Goal: Task Accomplishment & Management: Use online tool/utility

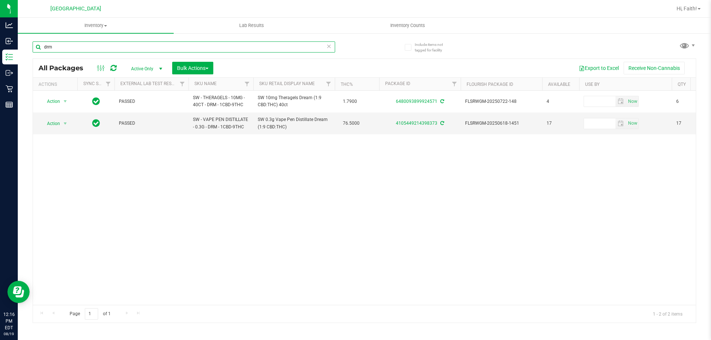
click at [76, 44] on input "drm" at bounding box center [184, 46] width 303 height 11
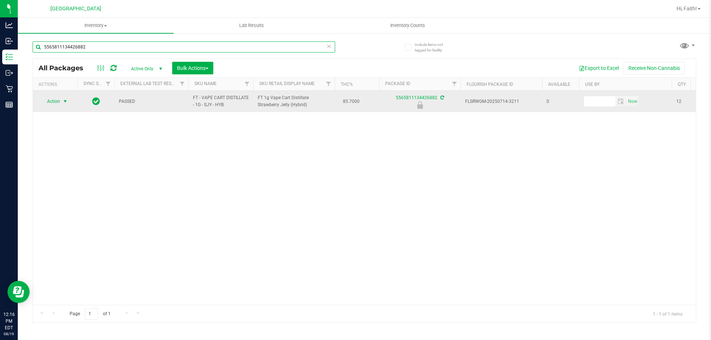
type input "5565811134426882"
click at [54, 106] on span "Action" at bounding box center [50, 101] width 20 height 10
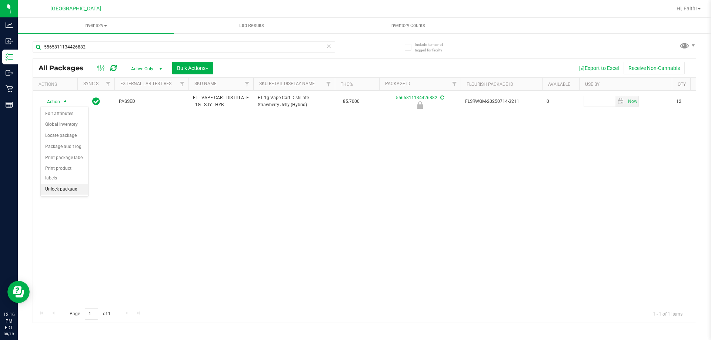
click at [66, 184] on li "Unlock package" at bounding box center [64, 189] width 47 height 11
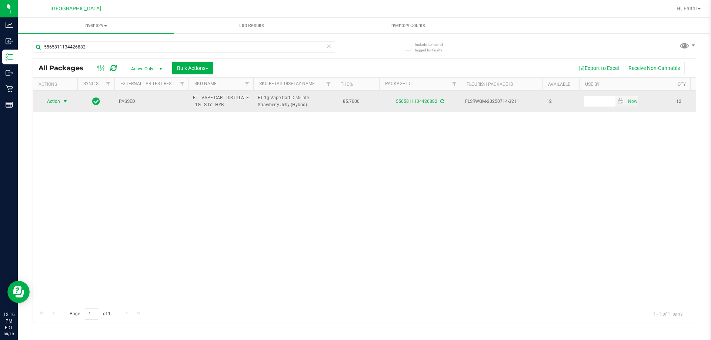
click at [59, 99] on span "Action" at bounding box center [50, 101] width 20 height 10
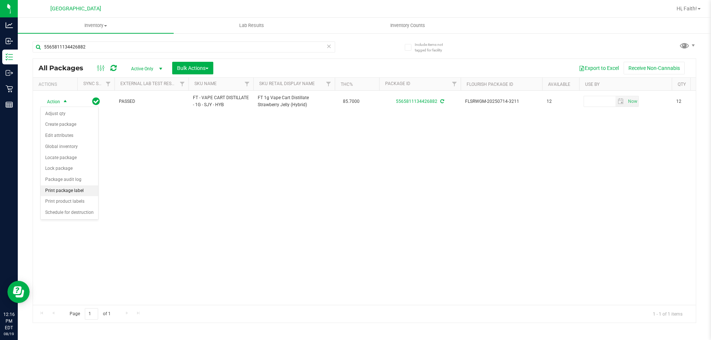
click at [70, 191] on li "Print package label" at bounding box center [69, 191] width 57 height 11
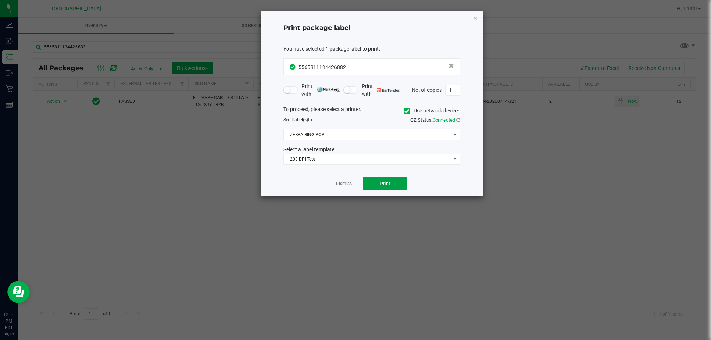
click at [379, 183] on button "Print" at bounding box center [385, 183] width 44 height 13
click at [474, 17] on icon "button" at bounding box center [475, 17] width 5 height 9
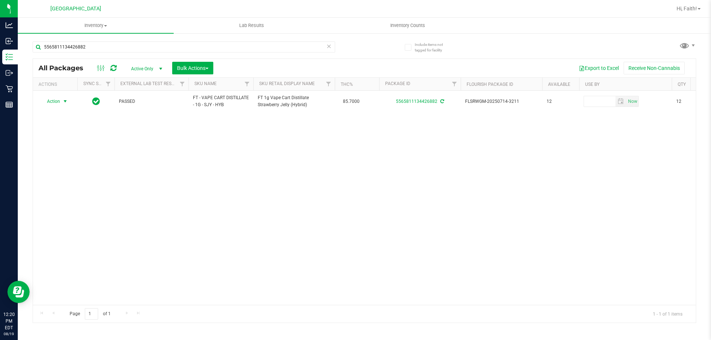
click at [331, 46] on icon at bounding box center [328, 45] width 5 height 9
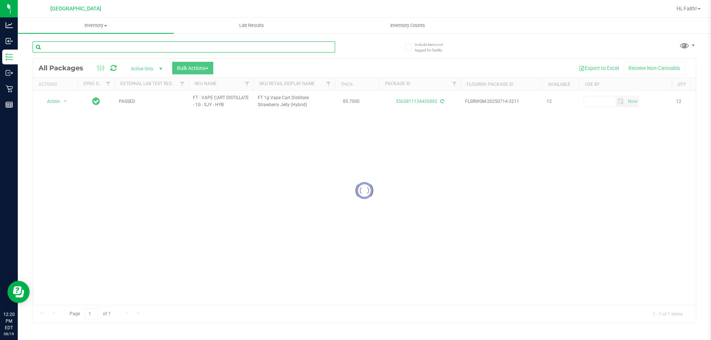
click at [307, 49] on input "text" at bounding box center [184, 46] width 303 height 11
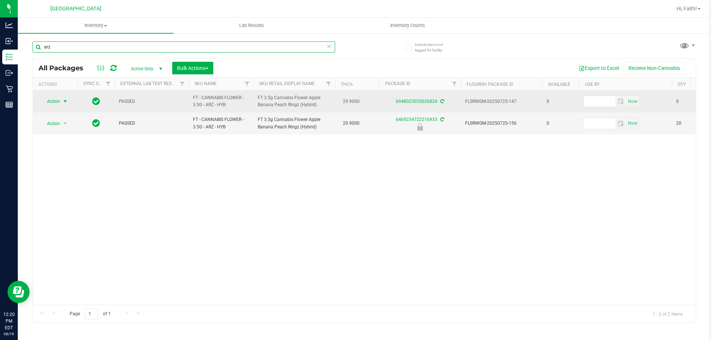
type input "arz"
click at [55, 104] on span "Action" at bounding box center [50, 101] width 20 height 10
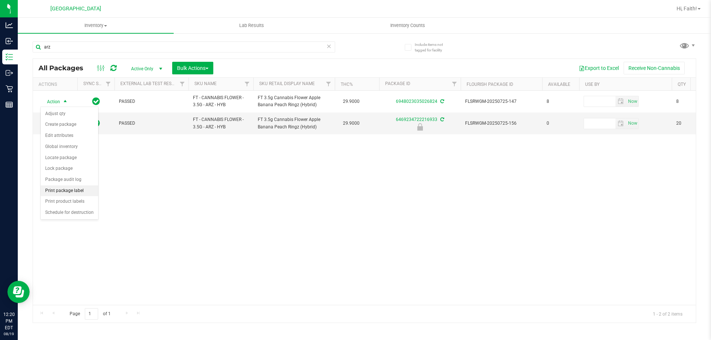
click at [67, 190] on li "Print package label" at bounding box center [69, 191] width 57 height 11
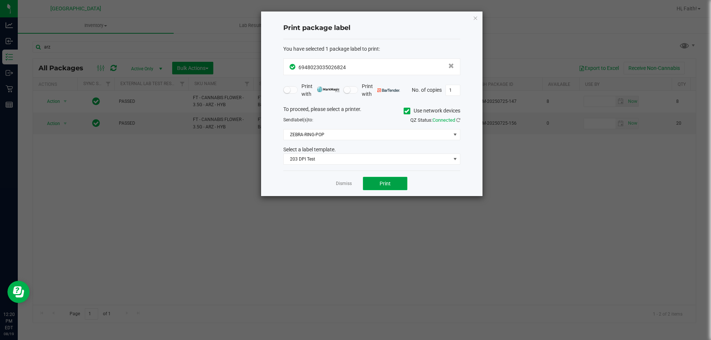
click at [394, 179] on button "Print" at bounding box center [385, 183] width 44 height 13
click at [477, 16] on icon "button" at bounding box center [475, 17] width 5 height 9
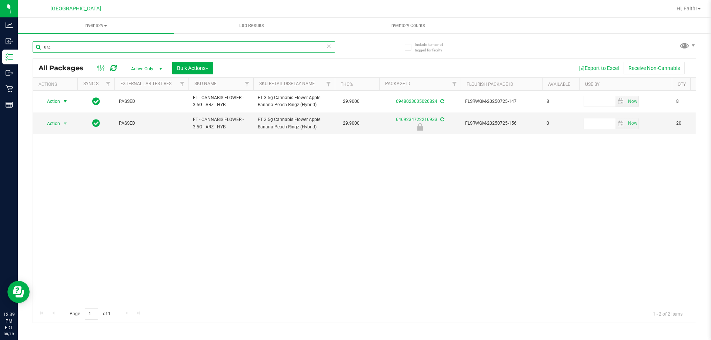
click at [99, 43] on input "arz" at bounding box center [184, 46] width 303 height 11
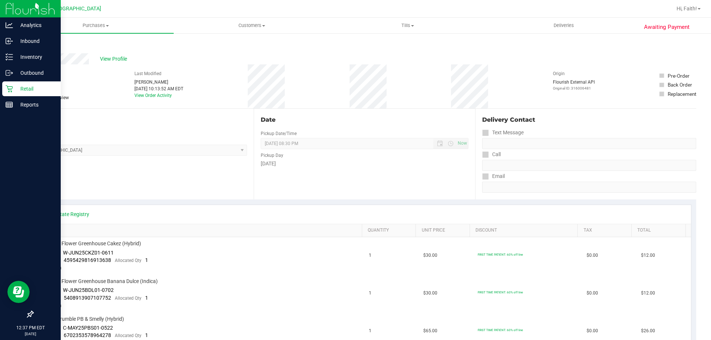
click at [33, 87] on p "Retail" at bounding box center [35, 88] width 44 height 9
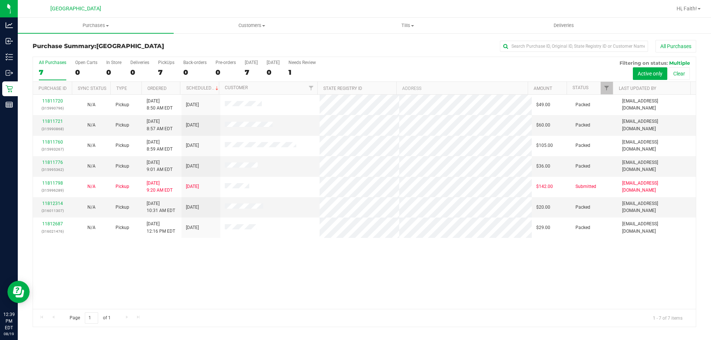
click at [355, 270] on div "11811720 (315990796) N/A Pickup [DATE] 8:50 AM EDT 8/19/2025 $49.00 Packed [EMA…" at bounding box center [364, 202] width 663 height 214
